Goal: Communication & Community: Participate in discussion

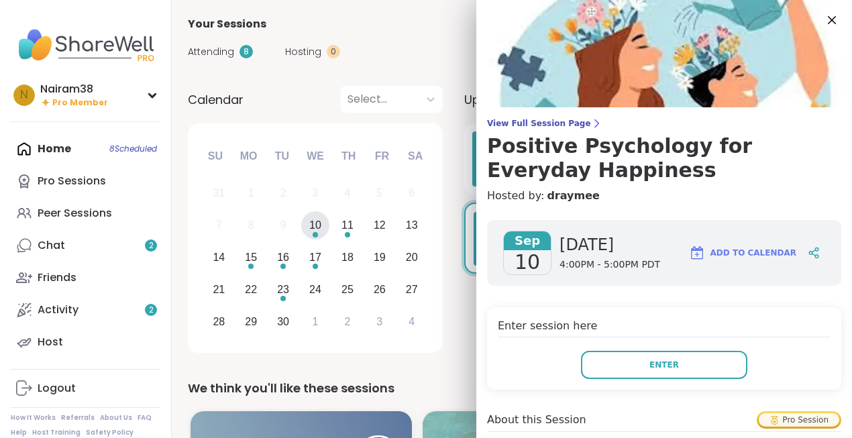
click at [439, 38] on div "Attending 8 Hosting 0 Calendar" at bounding box center [512, 51] width 648 height 39
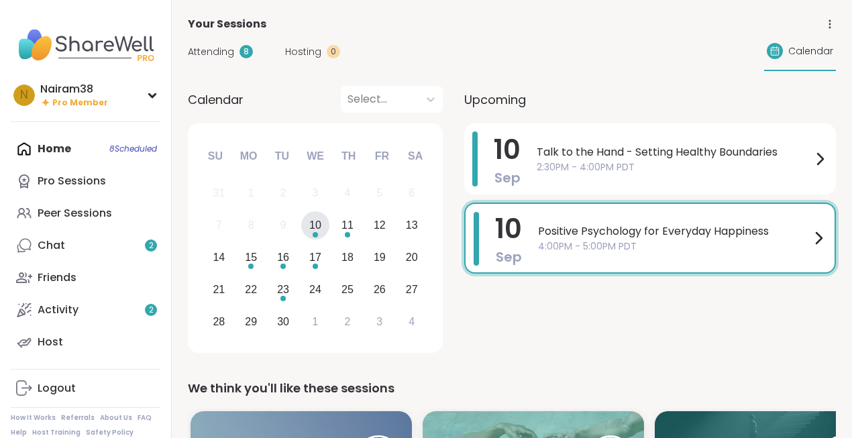
click at [565, 243] on span "4:00PM - 5:00PM PDT" at bounding box center [674, 247] width 272 height 14
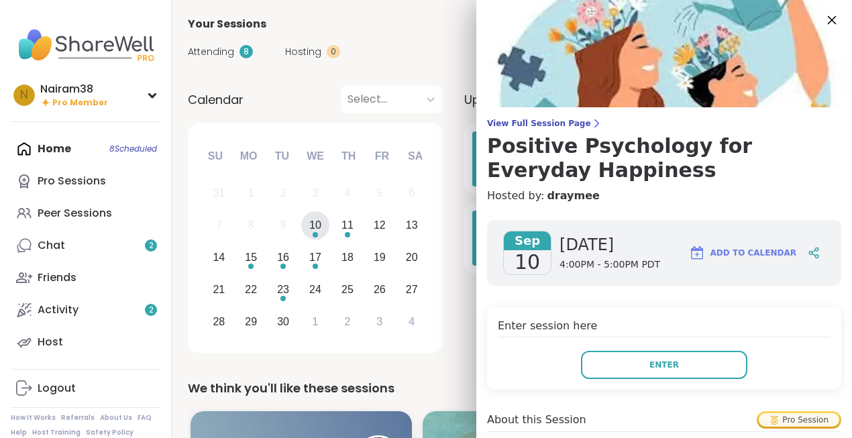
click at [831, 20] on icon at bounding box center [831, 19] width 17 height 17
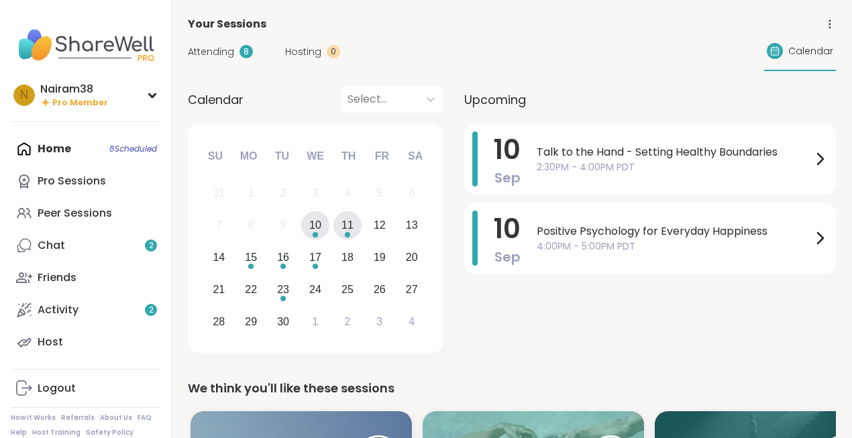
click at [351, 227] on div "11" at bounding box center [348, 225] width 12 height 18
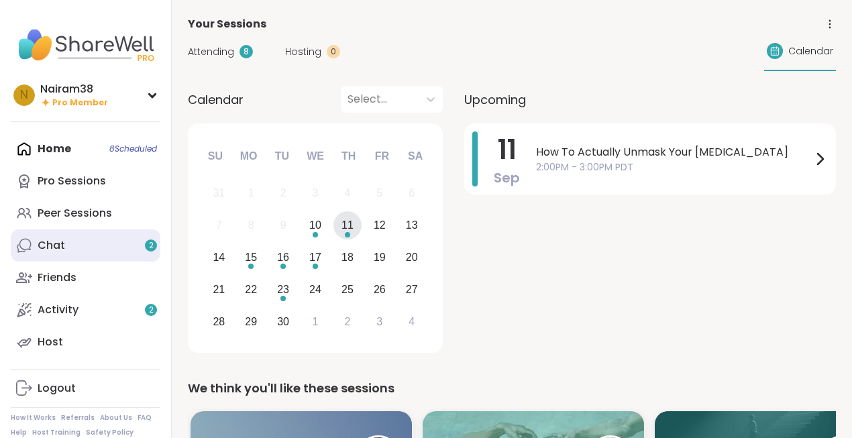
click at [78, 242] on link "Chat 2" at bounding box center [86, 245] width 150 height 32
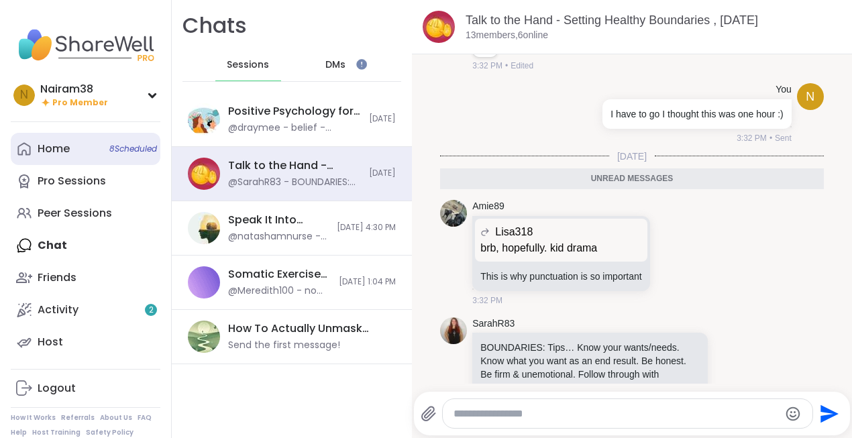
click at [95, 156] on link "Home 8 Scheduled" at bounding box center [86, 149] width 150 height 32
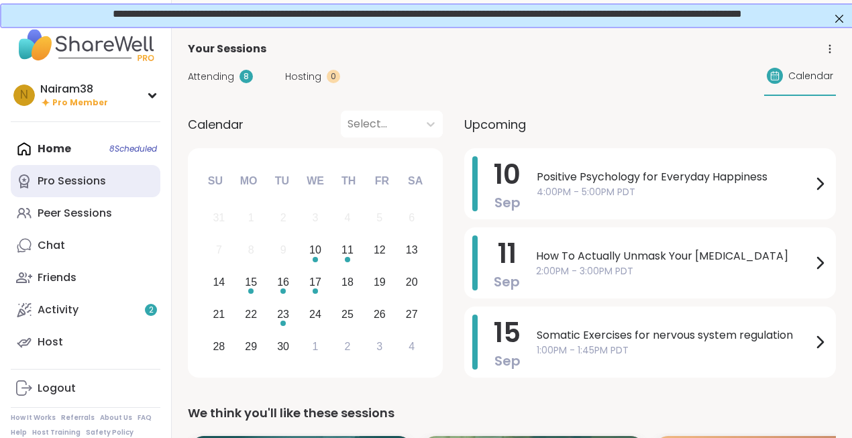
click at [83, 186] on div "Pro Sessions" at bounding box center [72, 181] width 68 height 15
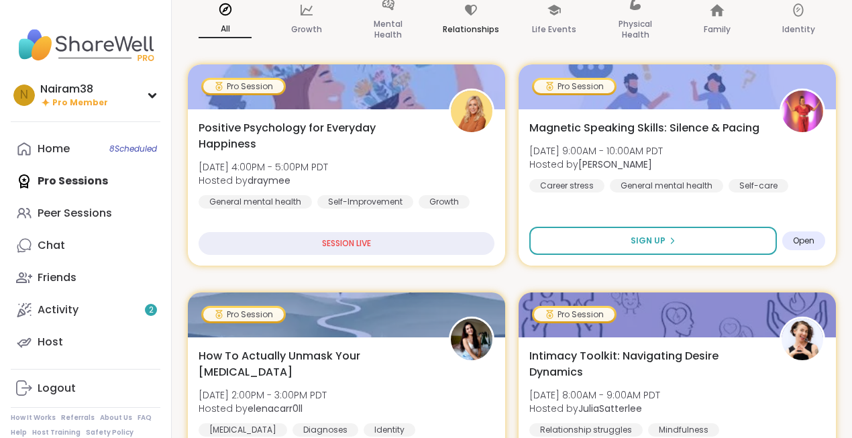
scroll to position [152, 0]
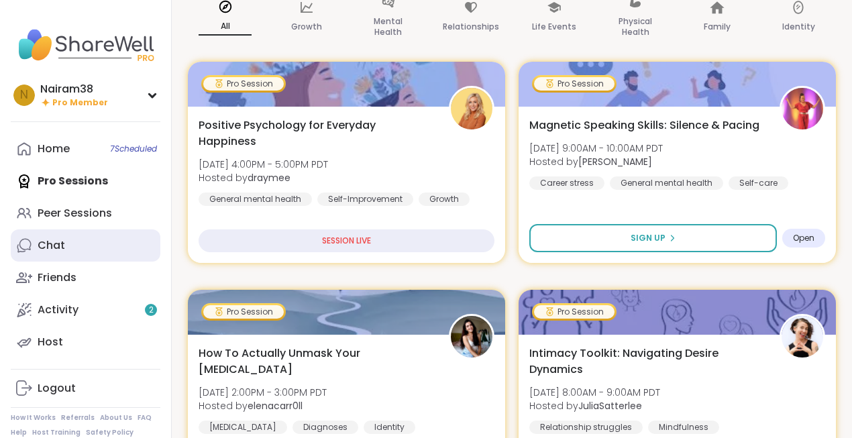
click at [72, 246] on link "Chat" at bounding box center [86, 245] width 150 height 32
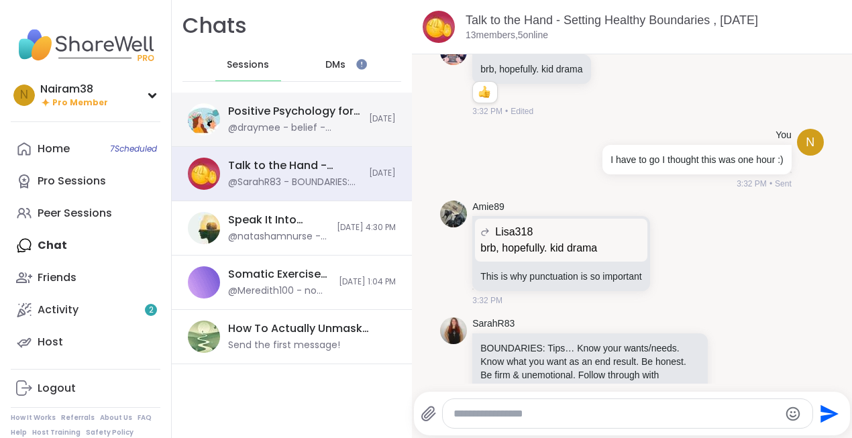
click at [305, 129] on div "@draymee - belief - thought - emotion - behavior" at bounding box center [294, 127] width 133 height 13
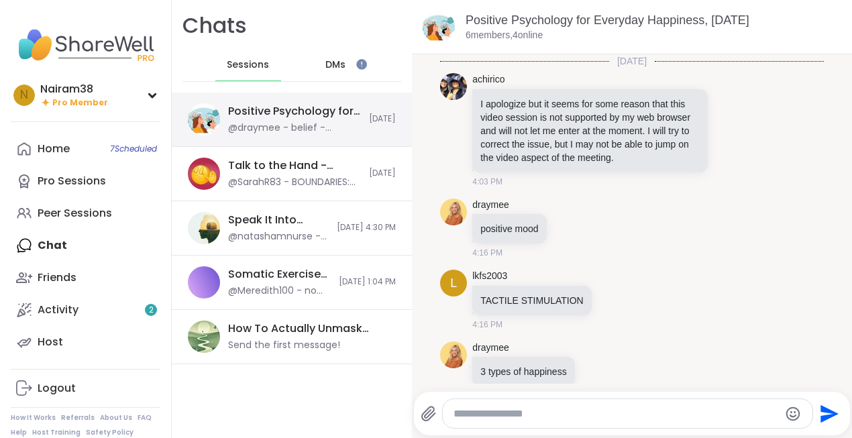
scroll to position [1217, 0]
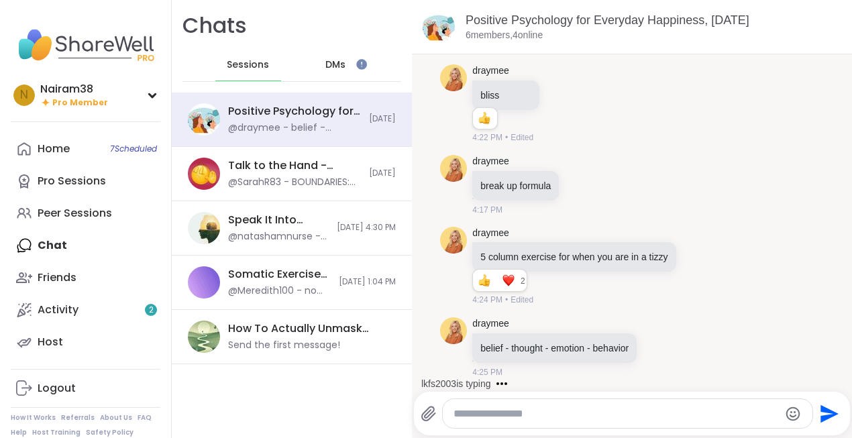
click at [532, 413] on textarea "Type your message" at bounding box center [616, 413] width 325 height 13
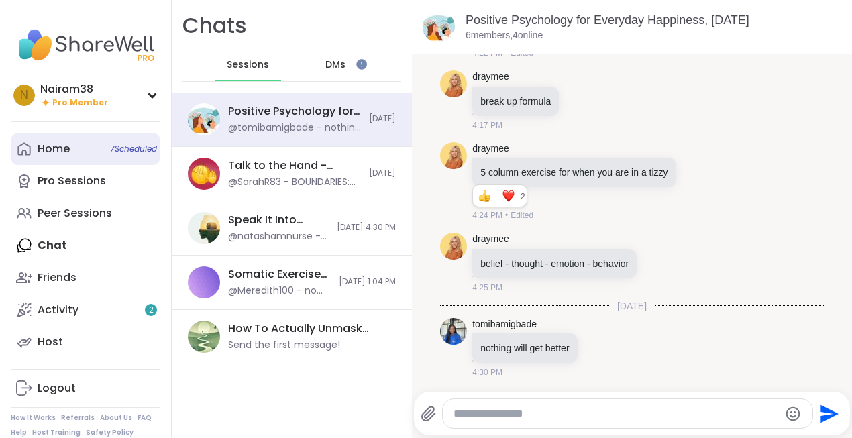
click at [57, 148] on div "Home 7 Scheduled" at bounding box center [54, 149] width 32 height 15
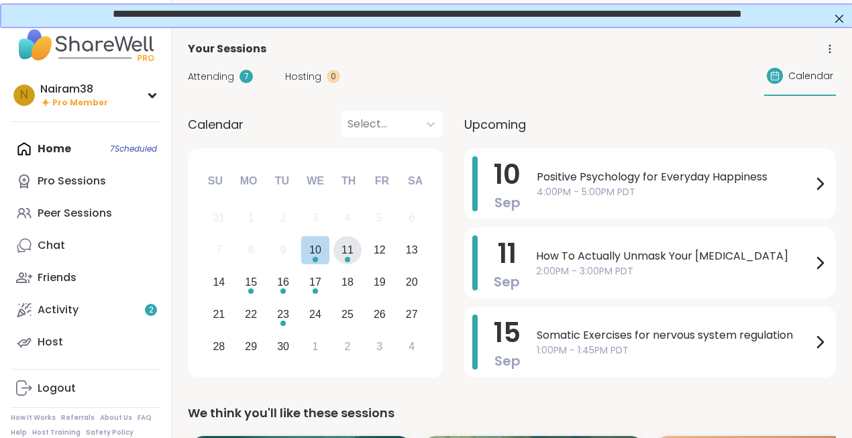
click at [348, 251] on div "11" at bounding box center [348, 250] width 12 height 18
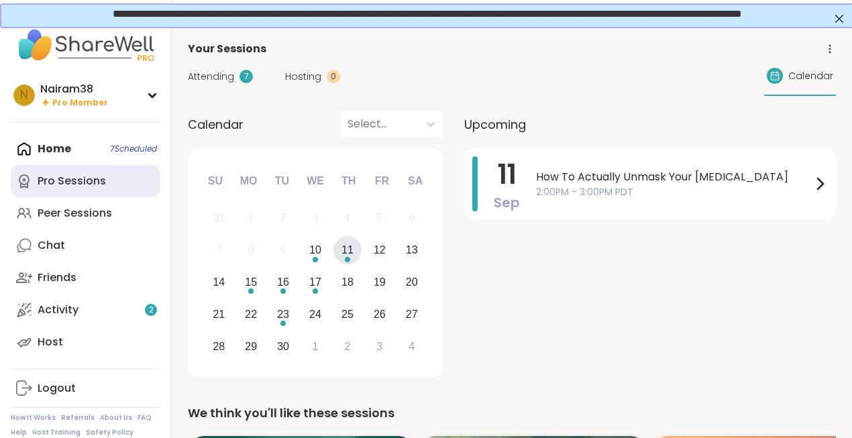
click at [79, 175] on div "Pro Sessions" at bounding box center [72, 181] width 68 height 15
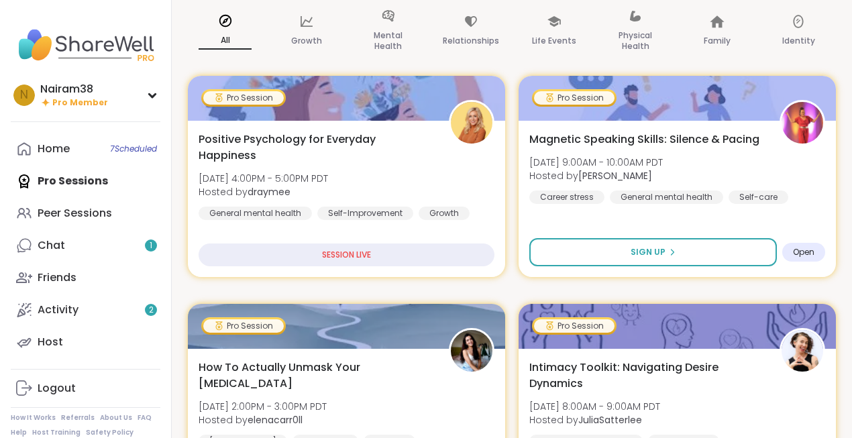
scroll to position [141, 0]
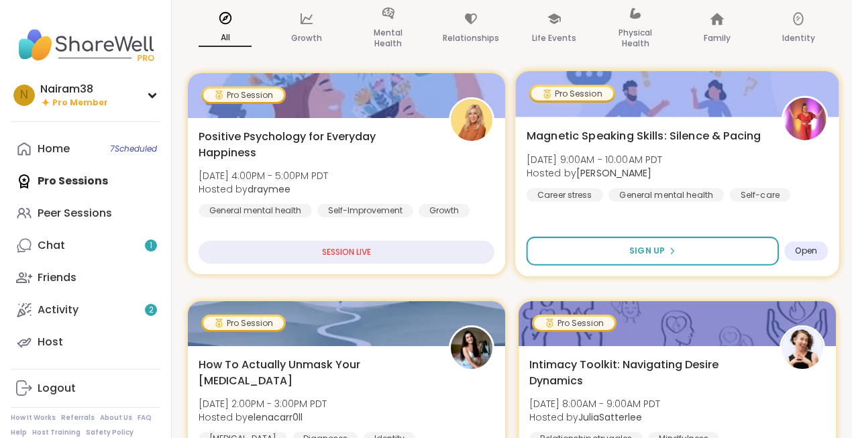
click at [768, 162] on div "Magnetic Speaking Skills: Silence & Pacing [DATE] 9:00AM - 10:00AM PDT Hosted b…" at bounding box center [678, 164] width 302 height 74
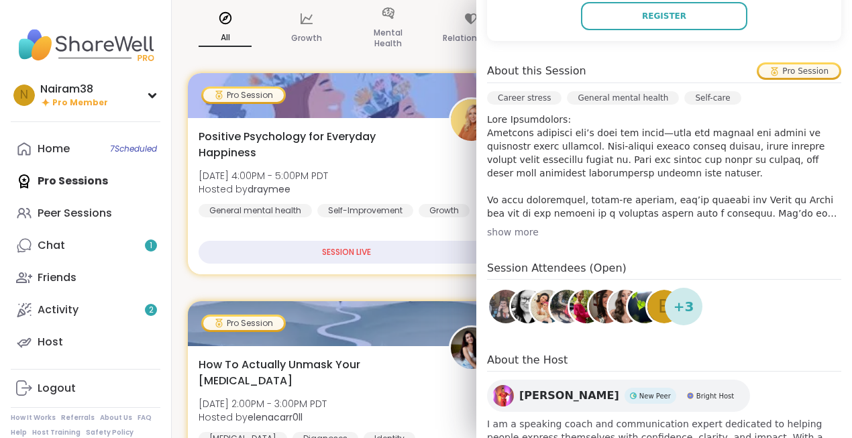
scroll to position [339, 0]
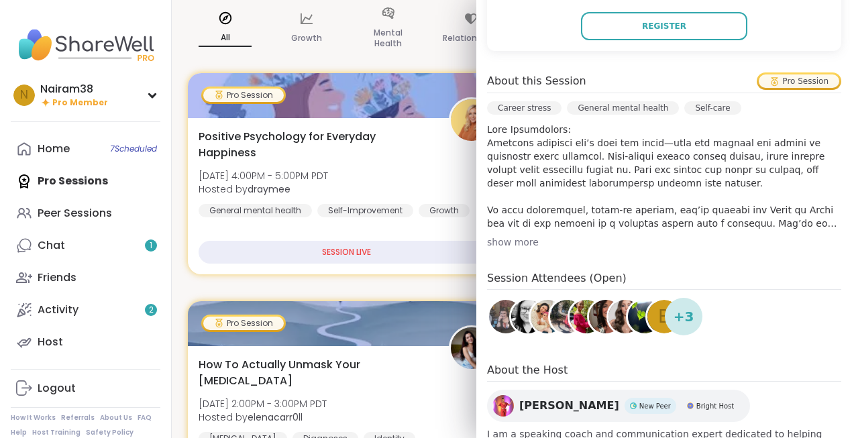
click at [516, 244] on div "show more" at bounding box center [664, 242] width 354 height 13
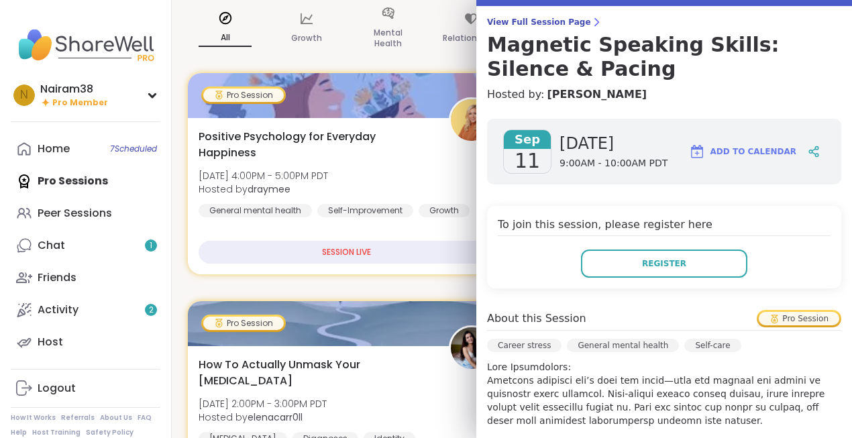
scroll to position [0, 0]
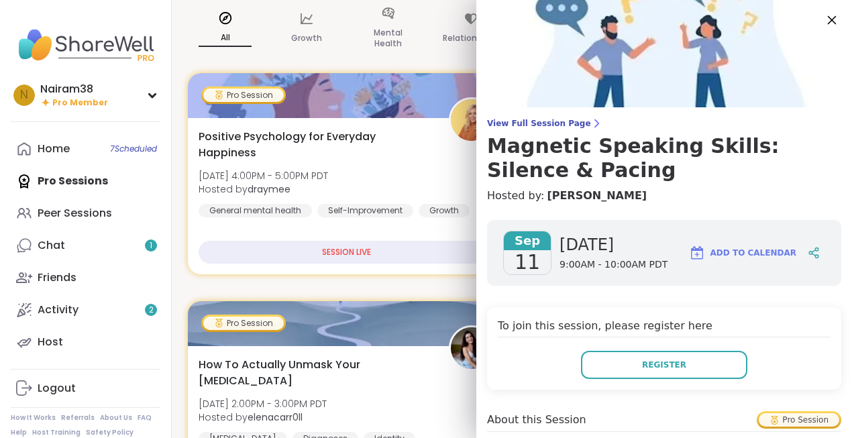
click at [831, 23] on icon at bounding box center [831, 19] width 17 height 17
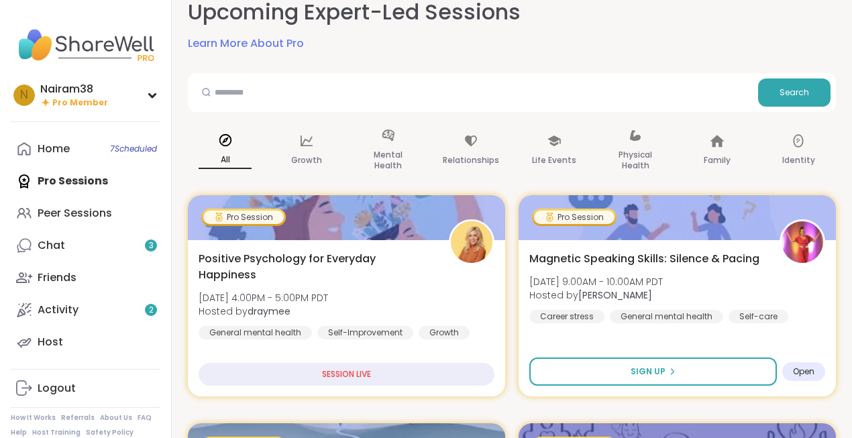
scroll to position [23, 0]
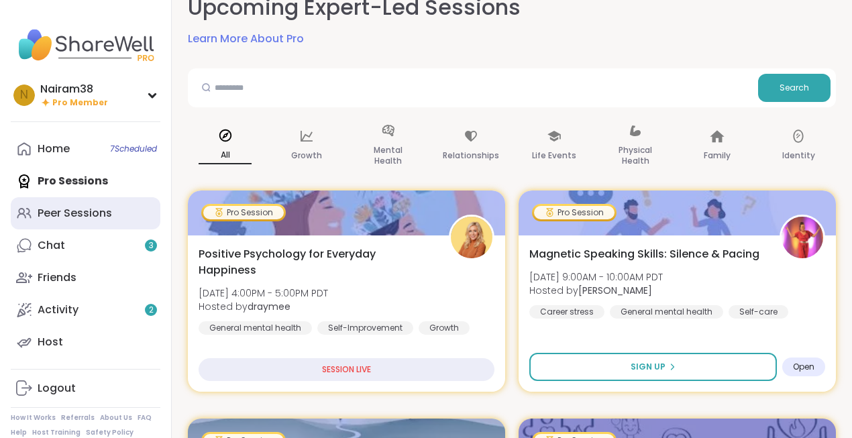
click at [77, 213] on div "Peer Sessions" at bounding box center [75, 213] width 74 height 15
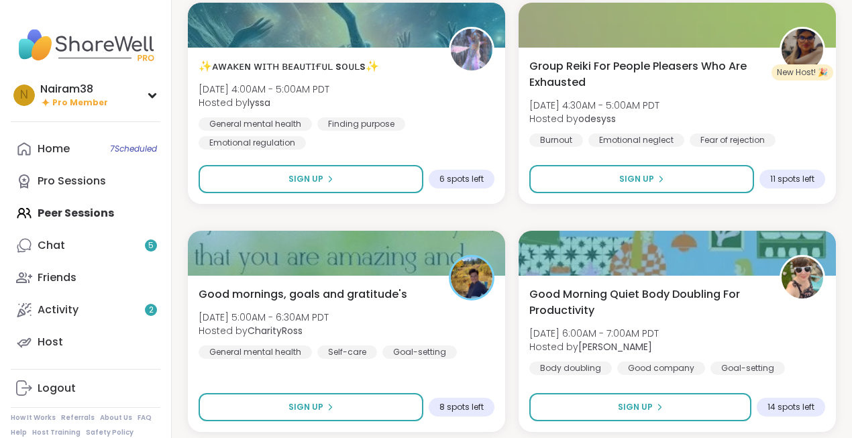
scroll to position [2471, 0]
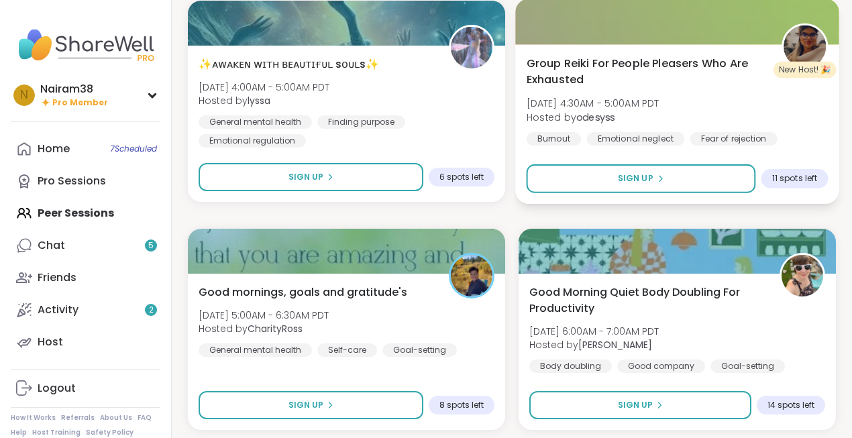
click at [727, 105] on div "Group Reiki For People Pleasers Who Are Exhausted [DATE] 4:30AM - 5:00AM PDT Ho…" at bounding box center [678, 100] width 302 height 91
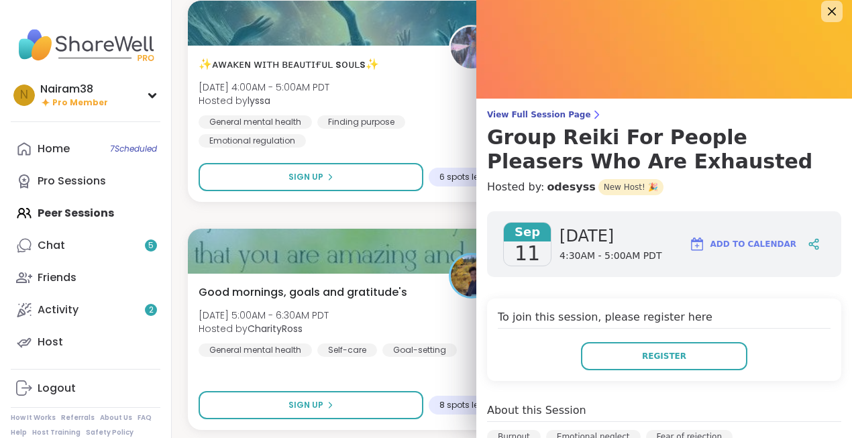
scroll to position [0, 0]
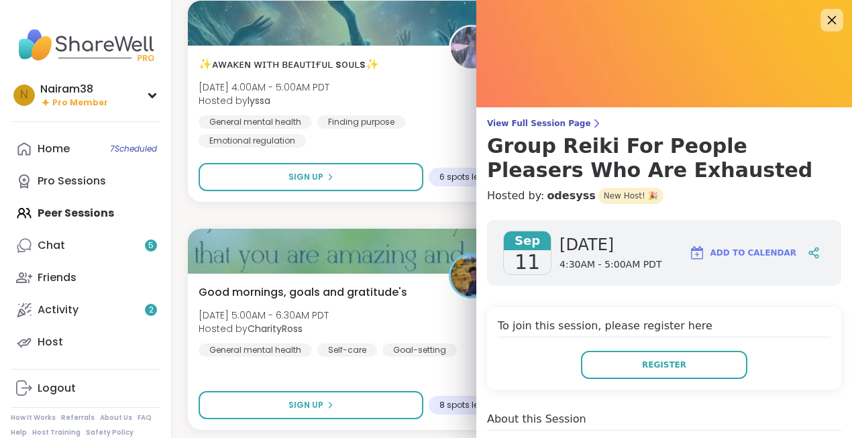
click at [835, 22] on icon at bounding box center [831, 19] width 17 height 17
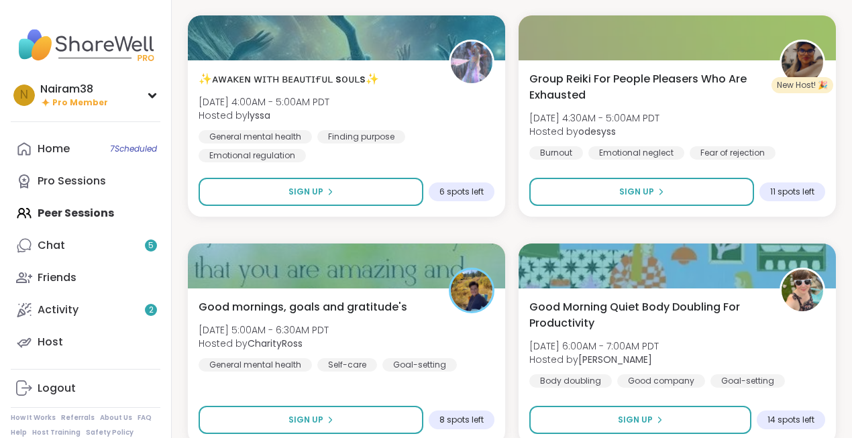
scroll to position [2455, 0]
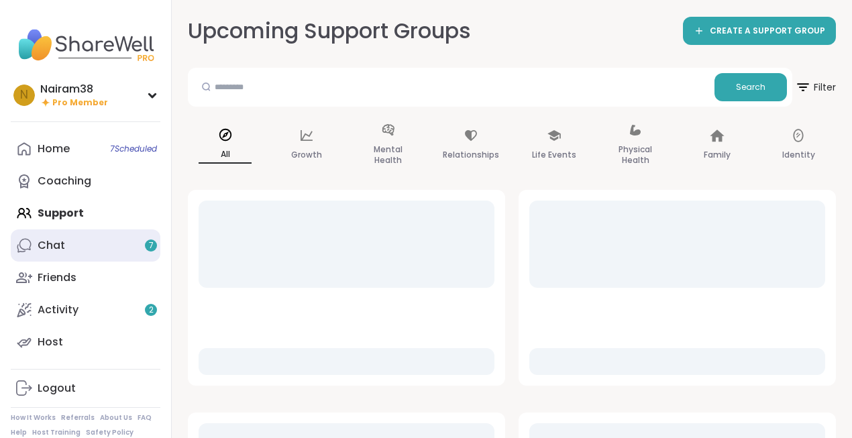
click at [93, 246] on link "Chat 7" at bounding box center [86, 245] width 150 height 32
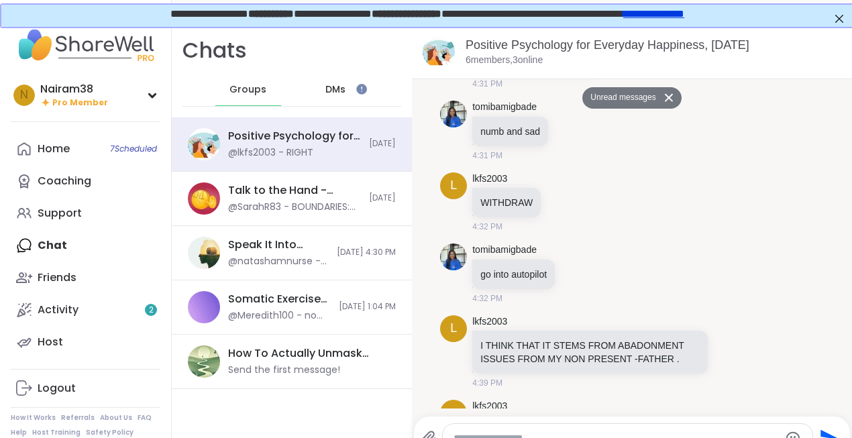
scroll to position [1861, 0]
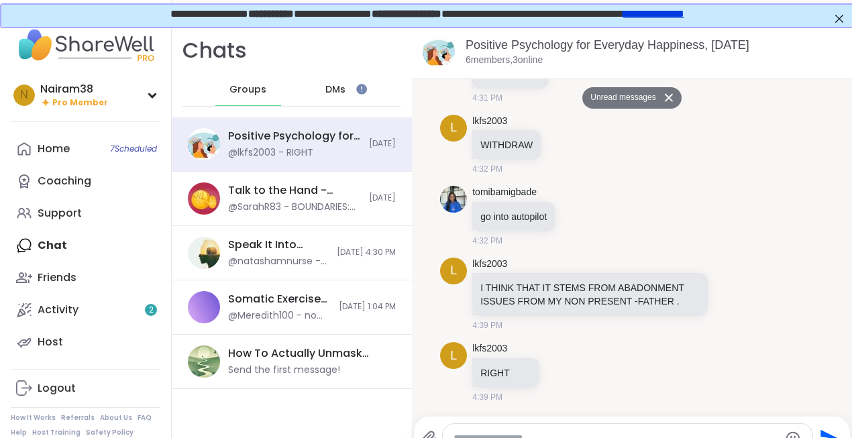
click at [474, 433] on textarea "Type your message" at bounding box center [616, 438] width 325 height 13
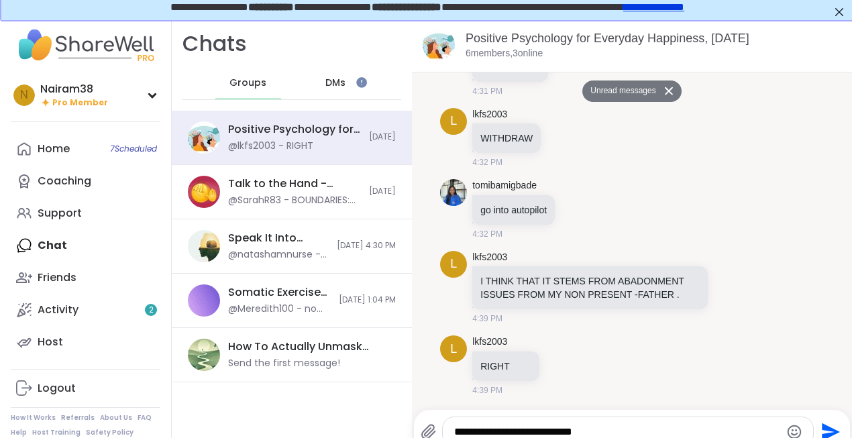
type textarea "**********"
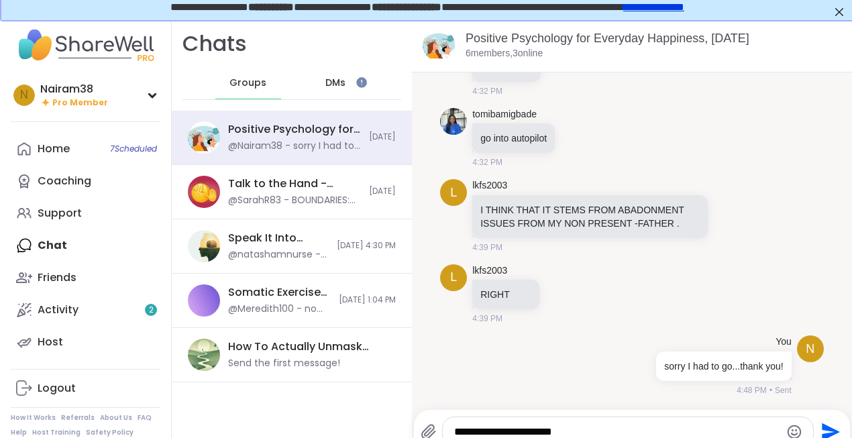
type textarea "**********"
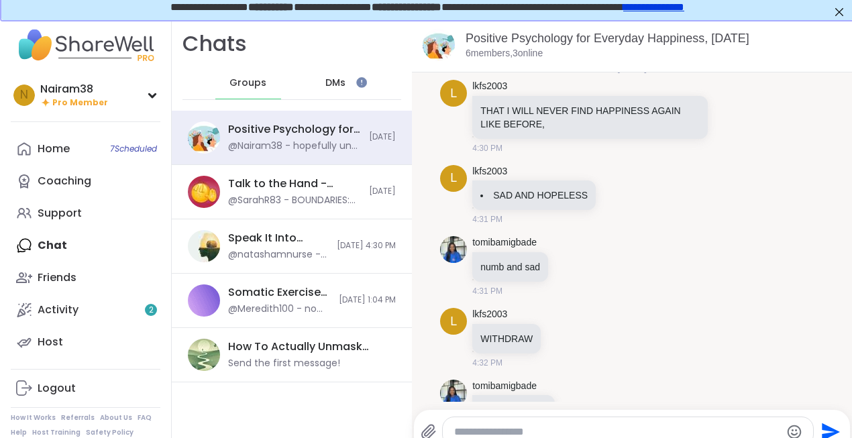
scroll to position [1973, 0]
